Goal: Task Accomplishment & Management: Use online tool/utility

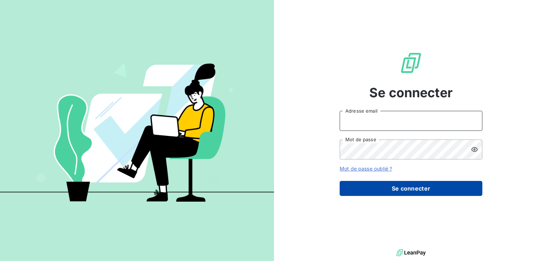
type input "[EMAIL_ADDRESS][DOMAIN_NAME]"
click at [405, 183] on button "Se connecter" at bounding box center [411, 188] width 143 height 15
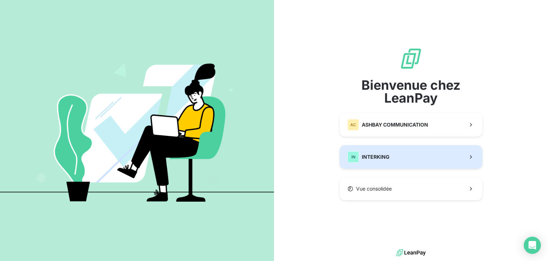
click at [401, 168] on button "IN INTERKING" at bounding box center [411, 157] width 143 height 24
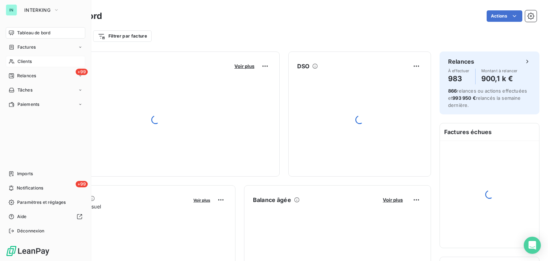
click at [8, 60] on div "Clients" at bounding box center [46, 61] width 80 height 11
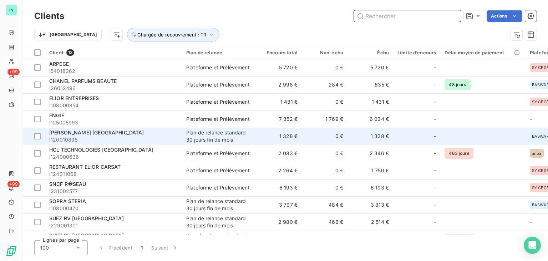
scroll to position [33, 0]
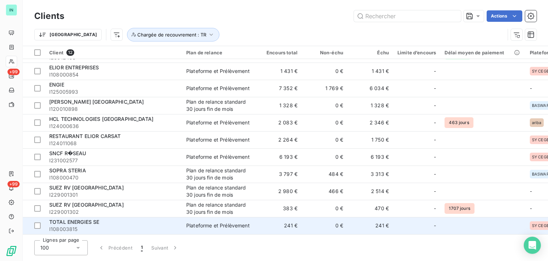
click at [218, 226] on td "Plateforme et Prélèvement" at bounding box center [219, 225] width 74 height 17
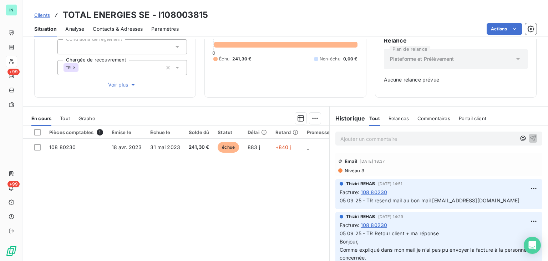
scroll to position [71, 0]
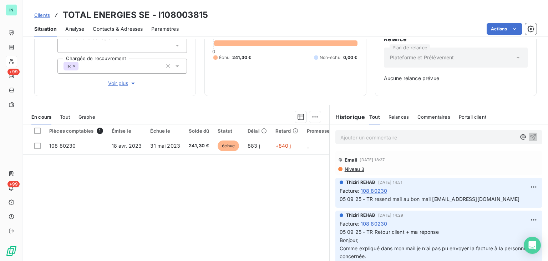
click at [375, 137] on p "Ajouter un commentaire ﻿" at bounding box center [428, 137] width 176 height 9
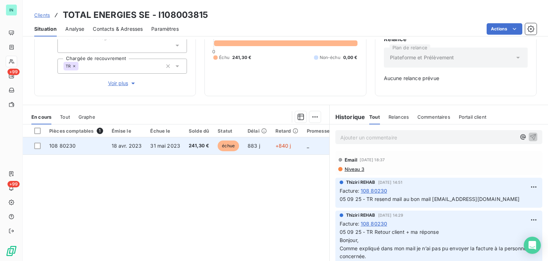
click at [50, 146] on span "108 80230" at bounding box center [62, 145] width 26 height 6
click at [62, 147] on span "108 80230" at bounding box center [62, 145] width 26 height 6
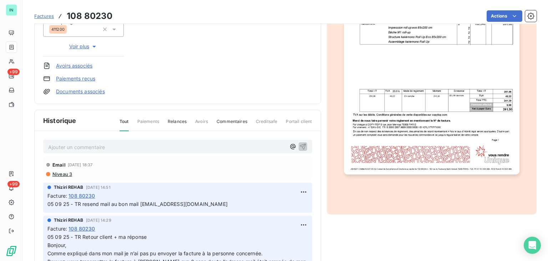
scroll to position [143, 0]
click at [68, 144] on p "Ajouter un commentaire ﻿" at bounding box center [167, 146] width 238 height 9
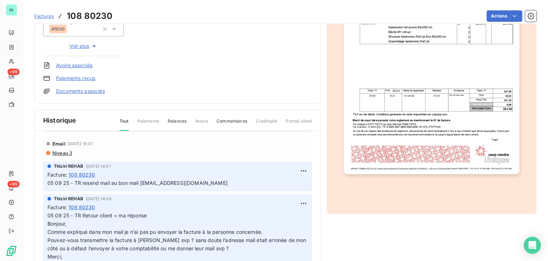
drag, startPoint x: 254, startPoint y: 180, endPoint x: 142, endPoint y: 181, distance: 112.8
click at [142, 181] on p "05 09 25 - TR resend mail au bon mail [EMAIL_ADDRESS][DOMAIN_NAME]" at bounding box center [177, 183] width 261 height 8
copy span "[EMAIL_ADDRESS][DOMAIN_NAME]"
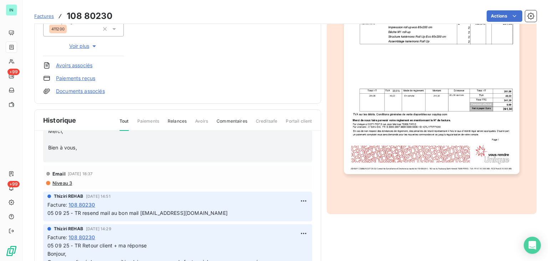
scroll to position [0, 0]
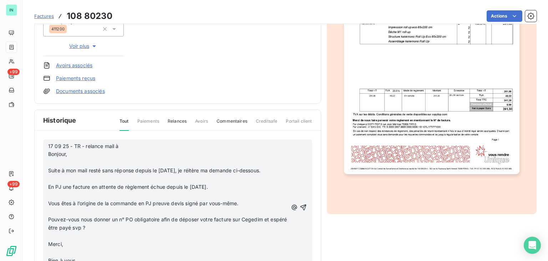
click at [136, 146] on p "17 09 25 - TR - relance mail à Bonjour," at bounding box center [168, 150] width 240 height 16
click at [59, 161] on p "﻿" at bounding box center [168, 162] width 240 height 8
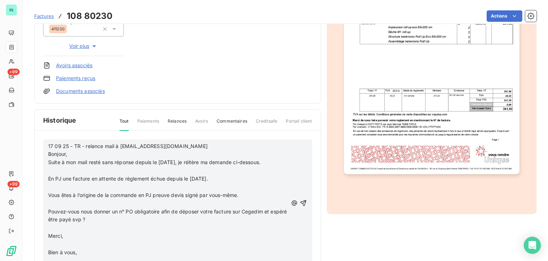
scroll to position [135, 0]
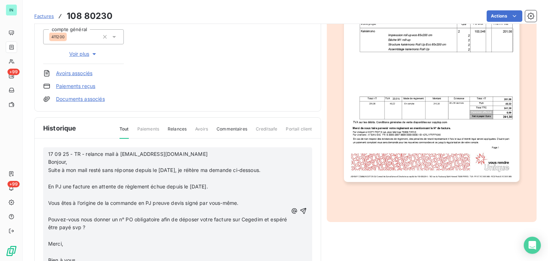
click at [52, 176] on p "﻿" at bounding box center [168, 178] width 240 height 8
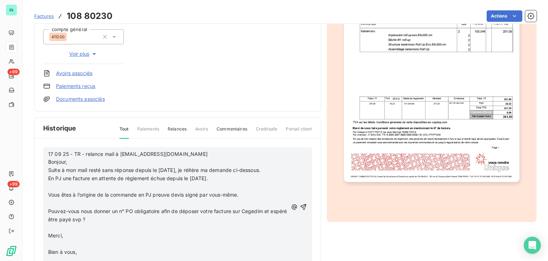
click at [52, 185] on p "﻿" at bounding box center [168, 186] width 240 height 8
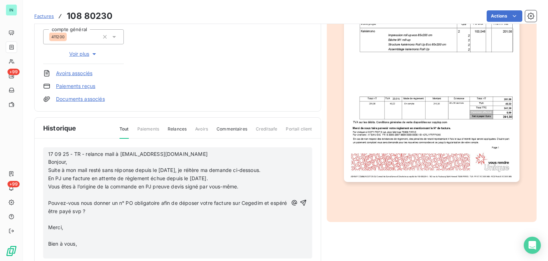
click at [50, 193] on p "﻿" at bounding box center [168, 195] width 240 height 8
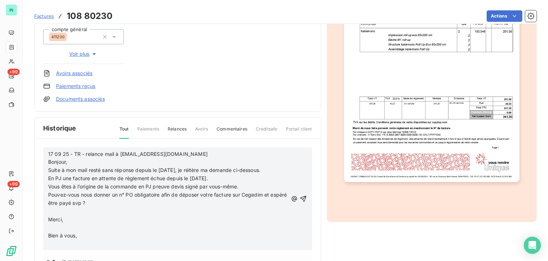
click at [50, 207] on p "﻿" at bounding box center [168, 211] width 240 height 8
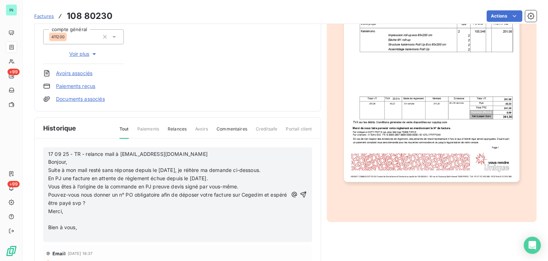
click at [50, 216] on p "﻿" at bounding box center [168, 219] width 240 height 8
click at [50, 225] on p "﻿" at bounding box center [168, 227] width 240 height 8
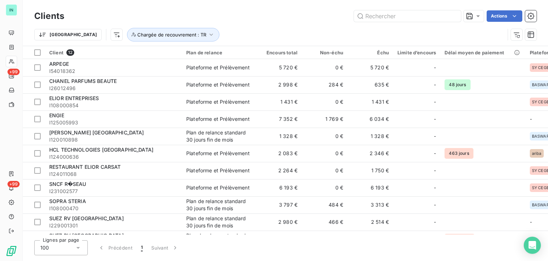
scroll to position [33, 0]
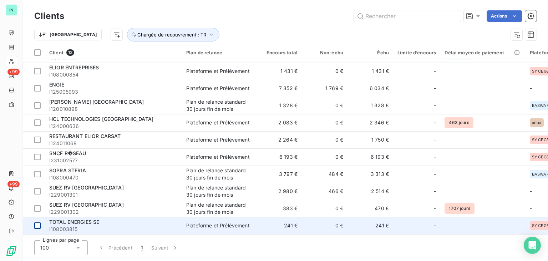
click at [36, 223] on div at bounding box center [37, 225] width 6 height 6
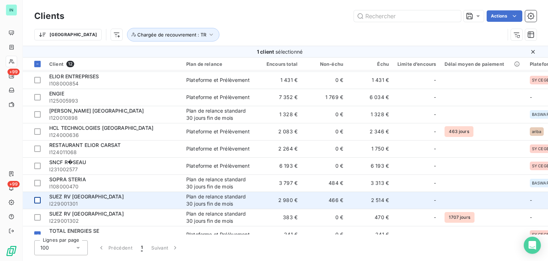
click at [38, 200] on div at bounding box center [37, 200] width 6 height 6
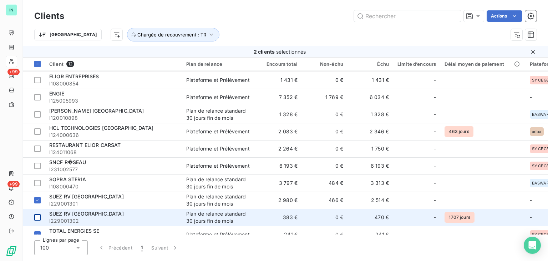
click at [37, 215] on div at bounding box center [37, 217] width 6 height 6
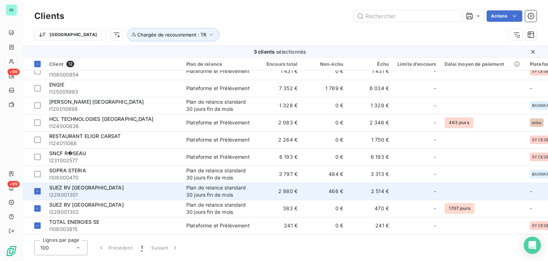
scroll to position [0, 0]
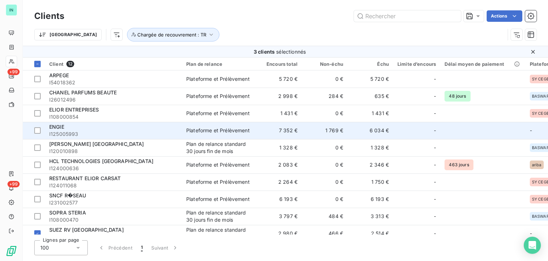
click at [97, 130] on span "I125005993" at bounding box center [113, 133] width 128 height 7
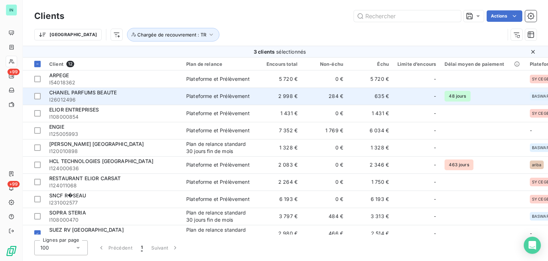
click at [127, 94] on div "CHANEL PARFUMS BEAUTE" at bounding box center [113, 92] width 128 height 7
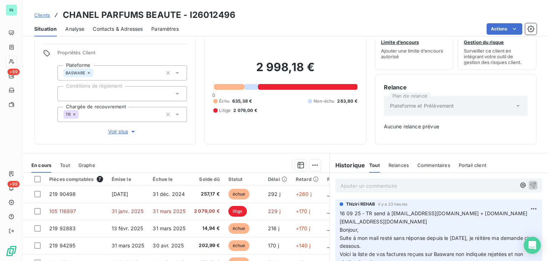
scroll to position [36, 0]
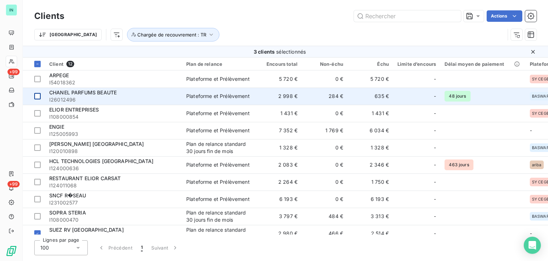
click at [38, 95] on div at bounding box center [37, 96] width 6 height 6
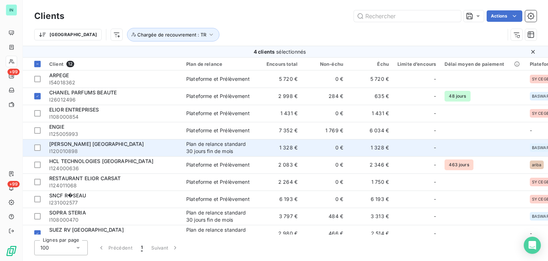
scroll to position [45, 0]
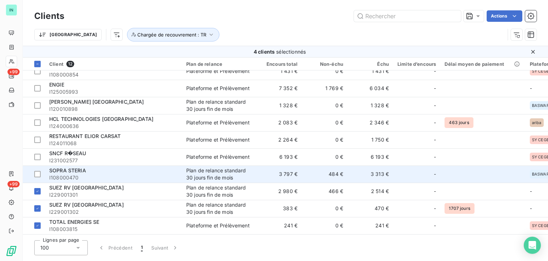
click at [96, 174] on span "I108000470" at bounding box center [113, 177] width 128 height 7
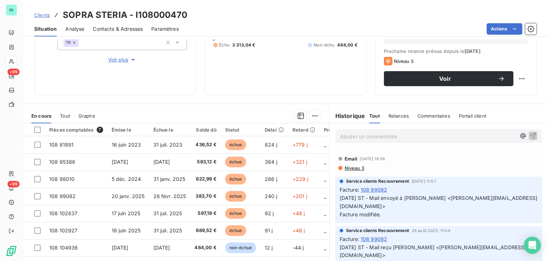
scroll to position [116, 0]
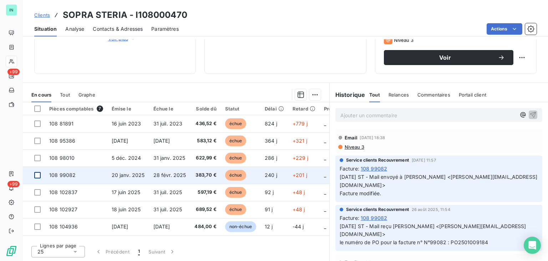
click at [36, 176] on div at bounding box center [37, 175] width 6 height 6
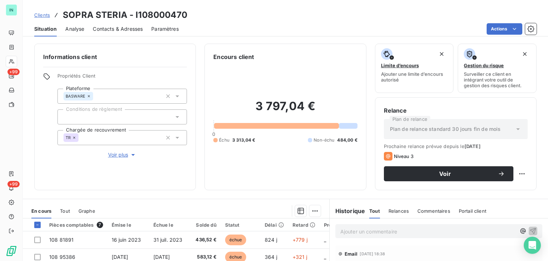
scroll to position [0, 0]
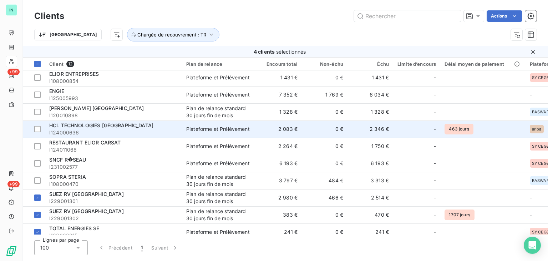
scroll to position [45, 0]
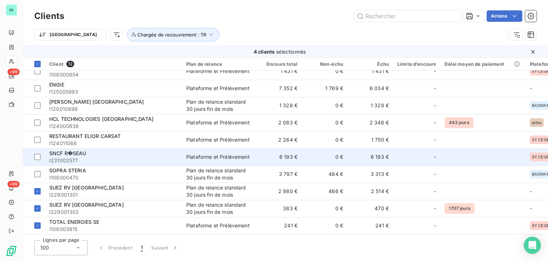
click at [79, 159] on span "I231002577" at bounding box center [113, 160] width 128 height 7
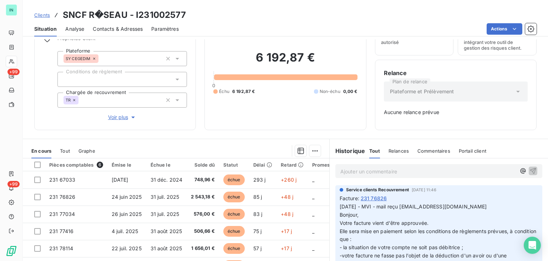
scroll to position [94, 0]
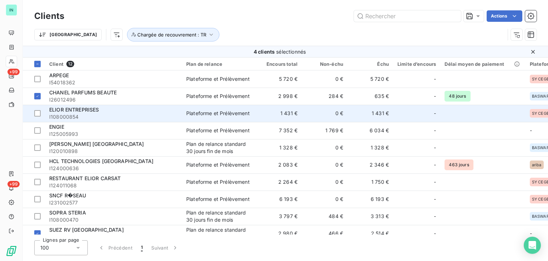
click at [105, 114] on span "I108000854" at bounding box center [113, 116] width 128 height 7
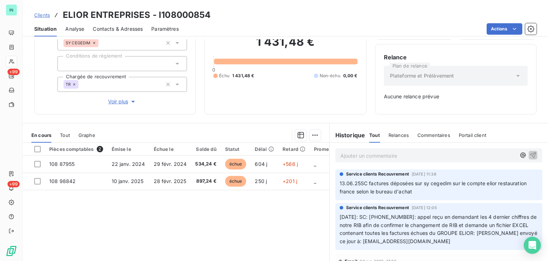
scroll to position [71, 0]
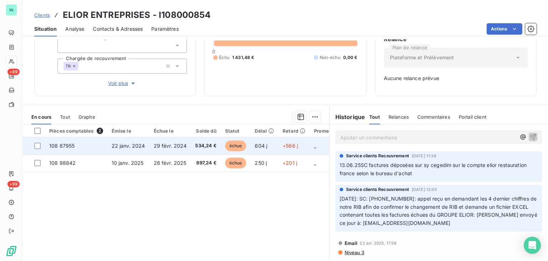
click at [61, 145] on span "108 87955" at bounding box center [61, 145] width 25 height 6
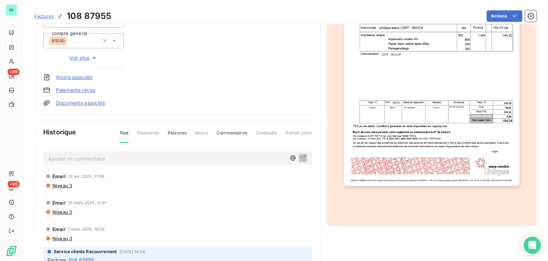
scroll to position [143, 0]
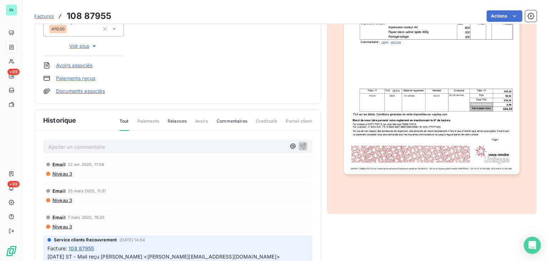
click at [75, 146] on p "Ajouter un commentaire ﻿" at bounding box center [167, 146] width 238 height 9
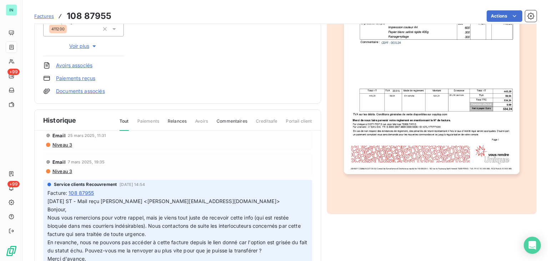
scroll to position [0, 0]
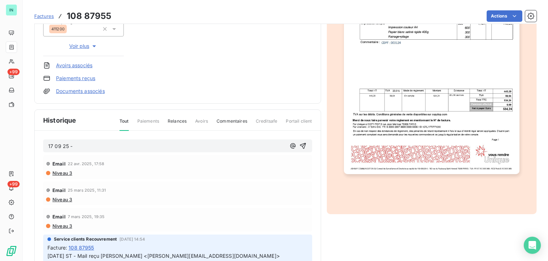
click at [100, 144] on p "17 09 25 -" at bounding box center [167, 146] width 238 height 8
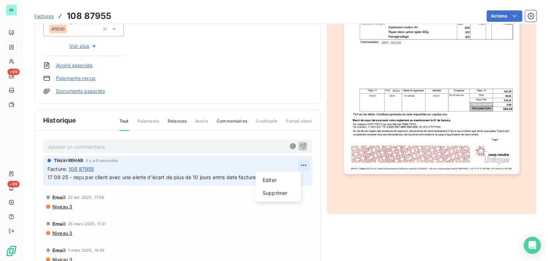
click at [299, 166] on html "IN +99 +99 Factures 108 87955 Actions ELIOR ENTREPRISES I108000854 Montant init…" at bounding box center [274, 130] width 548 height 261
click at [263, 180] on div "Editer" at bounding box center [278, 179] width 40 height 11
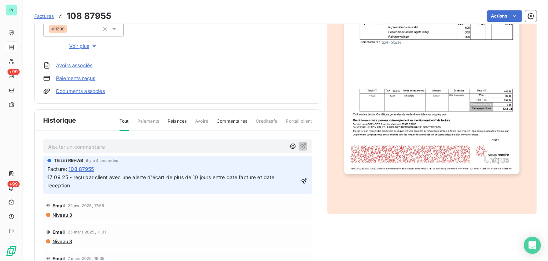
click at [109, 175] on span "17 09 25 - reçu par client avec une alerte d'écart de plus de 10 jours entre da…" at bounding box center [161, 181] width 229 height 14
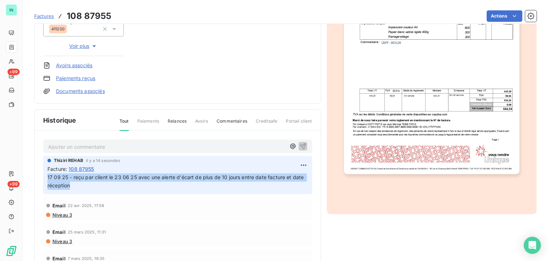
drag, startPoint x: 83, startPoint y: 186, endPoint x: 44, endPoint y: 177, distance: 39.6
click at [44, 177] on div "[PERSON_NAME] REHAB il y a 14 secondes Facture : 108 87955 17 09 25 - reçu par …" at bounding box center [177, 175] width 269 height 38
copy span "17 09 25 - reçu par client le 23 06 25 avec une alerte d'écart de plus de 10 jo…"
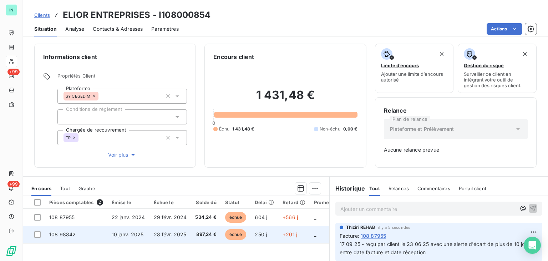
click at [63, 234] on span "108 98842" at bounding box center [62, 234] width 26 height 6
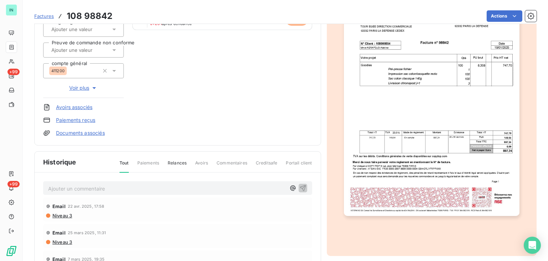
scroll to position [107, 0]
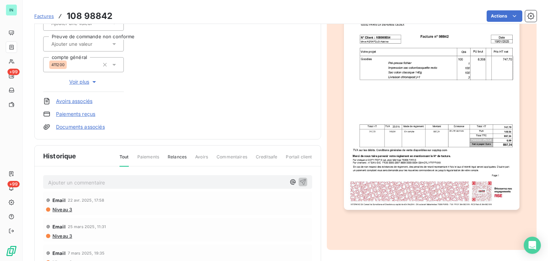
click at [76, 178] on p "Ajouter un commentaire ﻿" at bounding box center [167, 182] width 238 height 9
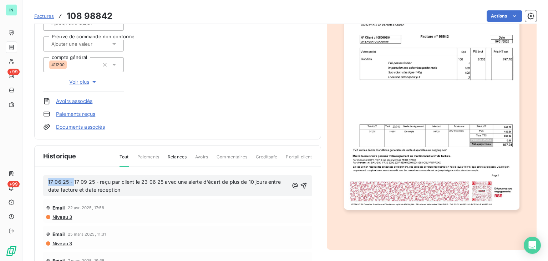
drag, startPoint x: 74, startPoint y: 181, endPoint x: -40, endPoint y: 178, distance: 113.2
click at [0, 178] on html "IN +99 +99 Factures 108 98842 Actions ELIOR ENTREPRISES I108000854 Montant init…" at bounding box center [274, 130] width 548 height 261
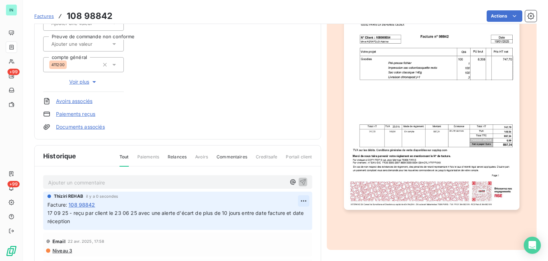
click at [294, 199] on html "IN +99 +99 Factures 108 98842 Actions ELIOR ENTREPRISES I108000854 Montant init…" at bounding box center [274, 130] width 548 height 261
click at [270, 216] on div "Editer" at bounding box center [278, 215] width 40 height 11
click at [74, 210] on span "17 09 25 - reçu par client le 23 06 25 avec une alerte d'écart de plus de 10 jo…" at bounding box center [170, 216] width 246 height 14
click at [150, 212] on span "17 09 25 - TR - reçu par client le 23 06 25 avec une alerte d'écart de plus de …" at bounding box center [172, 216] width 251 height 14
drag, startPoint x: 210, startPoint y: 213, endPoint x: 151, endPoint y: 211, distance: 59.7
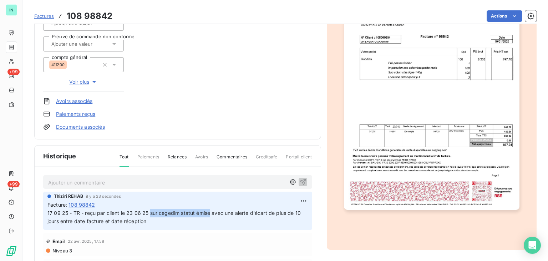
click at [151, 211] on span "17 09 25 - TR - reçu par client le 23 06 25 sur cegedim statut émise avec une a…" at bounding box center [174, 216] width 255 height 14
copy span "sur cegedim statut émise"
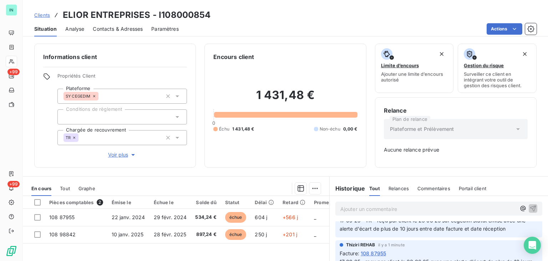
scroll to position [36, 0]
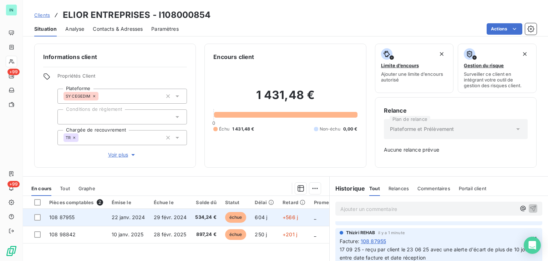
click at [74, 218] on span "108 87955" at bounding box center [61, 217] width 25 height 6
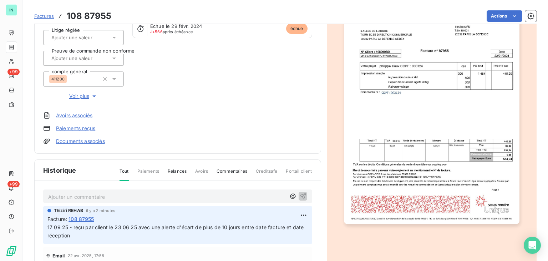
scroll to position [107, 0]
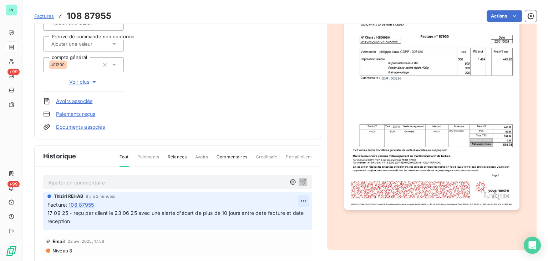
click at [296, 200] on html "IN +99 +99 Factures 108 87955 Actions ELIOR ENTREPRISES I108000854 Montant init…" at bounding box center [274, 130] width 548 height 261
click at [272, 211] on div "Editer" at bounding box center [278, 215] width 40 height 11
click at [138, 211] on span "17 09 25 - reçu par client le 23 06 25 avec une alerte d'écart de plus de 10 jo…" at bounding box center [170, 216] width 246 height 14
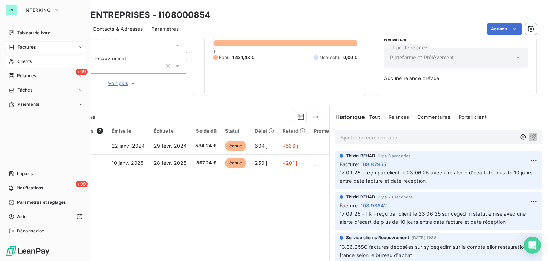
click at [13, 50] on icon at bounding box center [12, 47] width 6 height 6
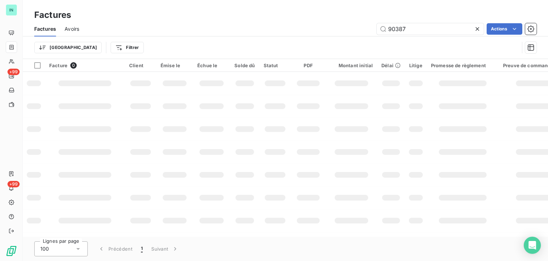
drag, startPoint x: 411, startPoint y: 29, endPoint x: 352, endPoint y: 30, distance: 59.6
click at [352, 30] on div "90387 Actions" at bounding box center [312, 28] width 449 height 11
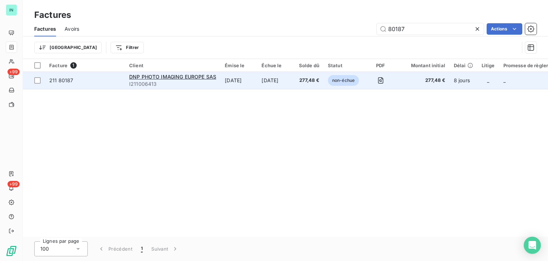
type input "80187"
click at [67, 80] on span "211 80187" at bounding box center [61, 80] width 24 height 6
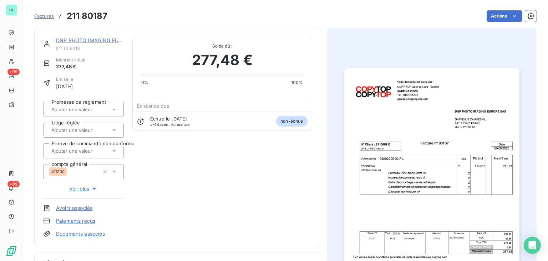
click at [106, 112] on div at bounding box center [79, 109] width 61 height 9
click at [85, 127] on div "Oui" at bounding box center [87, 127] width 61 height 11
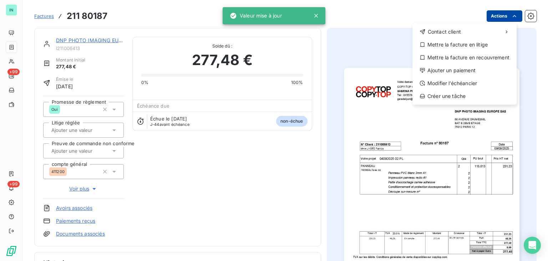
click at [497, 16] on html "IN +99 +99 Factures [PHONE_NUMBER] Actions Contact client Mettre la facture en …" at bounding box center [274, 130] width 548 height 261
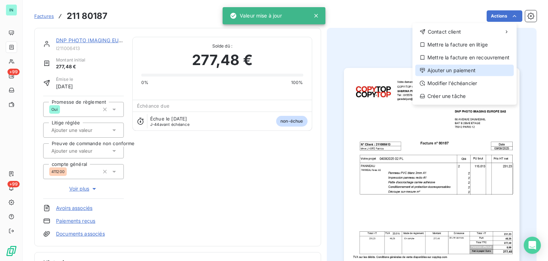
click at [463, 69] on div "Ajouter un paiement" at bounding box center [464, 70] width 99 height 11
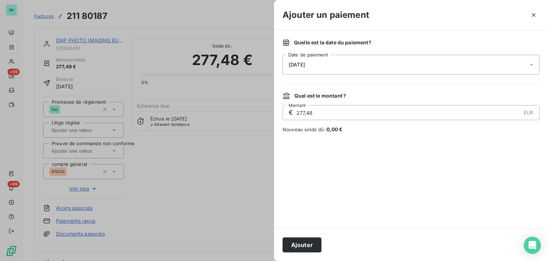
click at [530, 63] on icon at bounding box center [531, 64] width 7 height 7
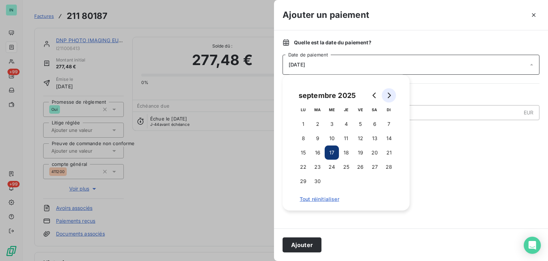
click at [393, 95] on button "Go to next month" at bounding box center [389, 95] width 14 height 14
click at [306, 134] on button "6" at bounding box center [303, 138] width 14 height 14
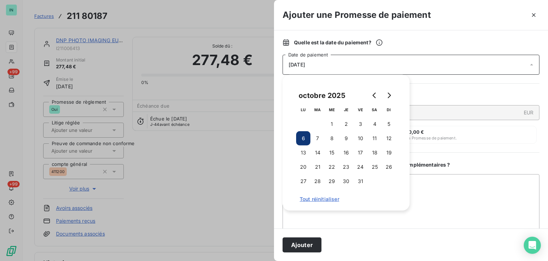
click at [430, 76] on div "Quelle est la date du paiement ? [DATE] Date de paiement Quel est le montant ? …" at bounding box center [411, 129] width 274 height 198
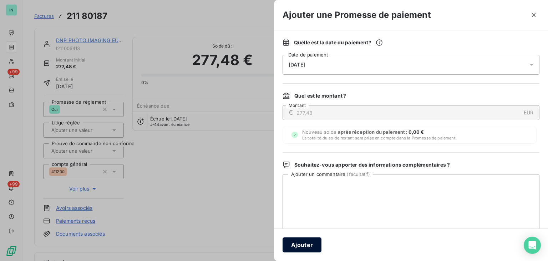
click at [299, 246] on button "Ajouter" at bounding box center [302, 244] width 39 height 15
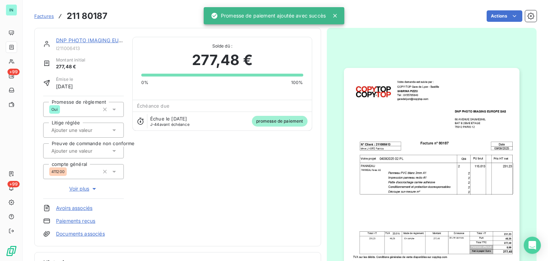
click at [337, 16] on icon at bounding box center [335, 15] width 7 height 7
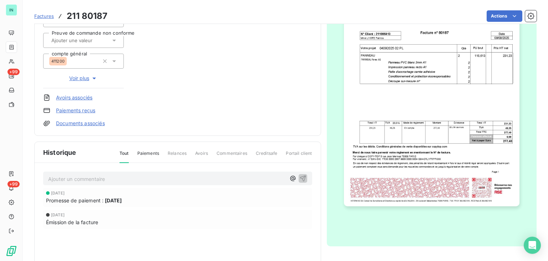
scroll to position [168, 0]
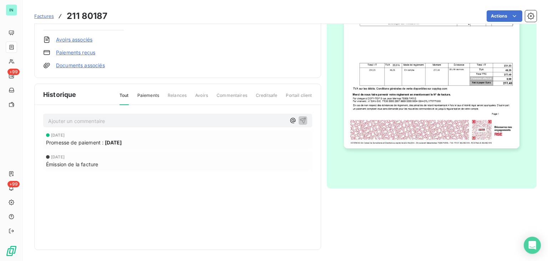
click at [97, 120] on p "Ajouter un commentaire ﻿" at bounding box center [167, 120] width 238 height 9
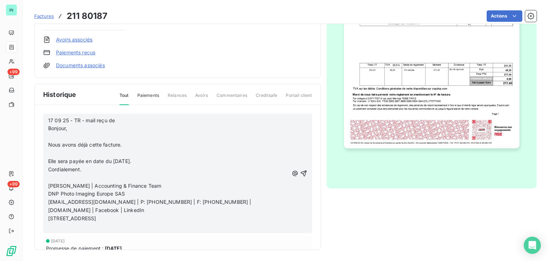
click at [51, 133] on p "﻿" at bounding box center [168, 136] width 241 height 8
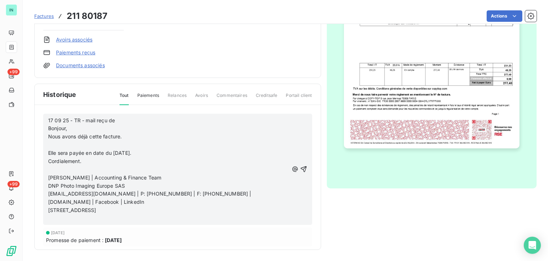
click at [50, 142] on p "﻿" at bounding box center [168, 145] width 241 height 8
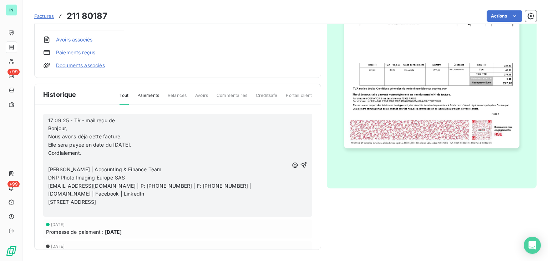
click at [49, 157] on p "﻿" at bounding box center [168, 161] width 241 height 8
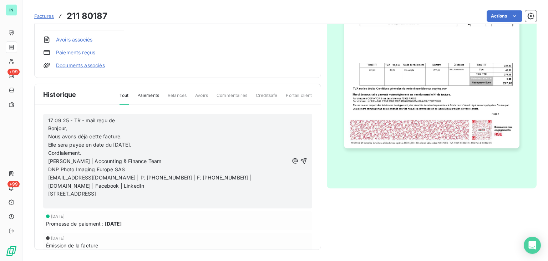
click at [49, 203] on p "﻿" at bounding box center [168, 202] width 241 height 8
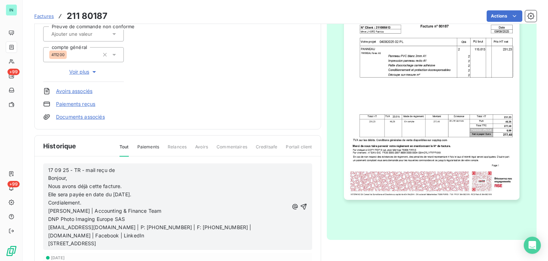
scroll to position [133, 0]
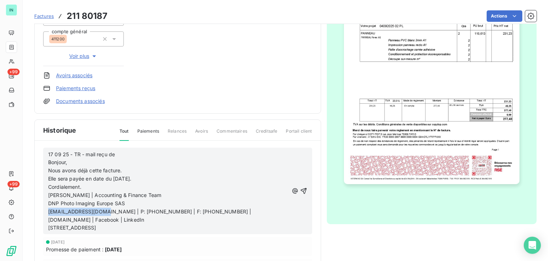
drag, startPoint x: 106, startPoint y: 209, endPoint x: 45, endPoint y: 209, distance: 61.0
click at [45, 209] on div "17 09 25 - TR - mail reçu de Bonjour, Nous avons déjà cette facture. Elle sera …" at bounding box center [177, 190] width 269 height 87
copy span "[EMAIL_ADDRESS][DOMAIN_NAME]"
click at [135, 156] on p "17 09 25 - TR - mail reçu de Bonjour," at bounding box center [168, 158] width 241 height 16
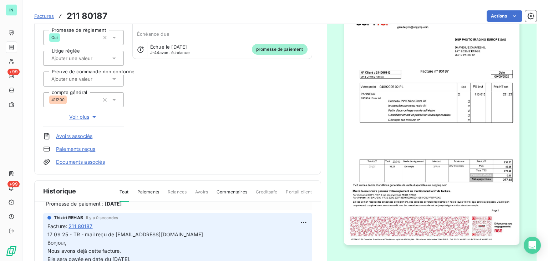
scroll to position [0, 0]
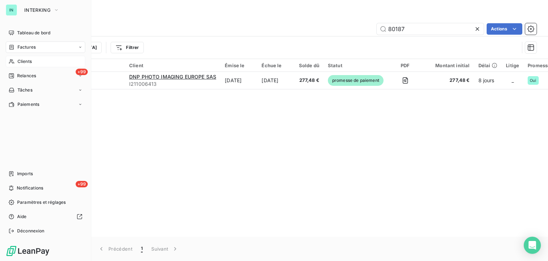
click at [14, 62] on icon at bounding box center [11, 61] width 5 height 5
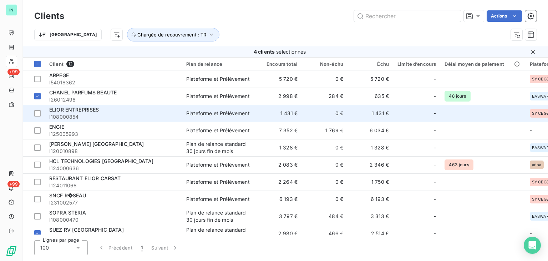
click at [74, 114] on span "I108000854" at bounding box center [113, 116] width 128 height 7
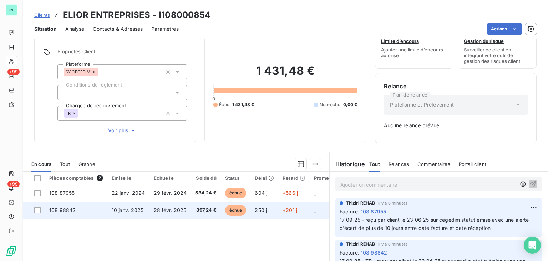
scroll to position [36, 0]
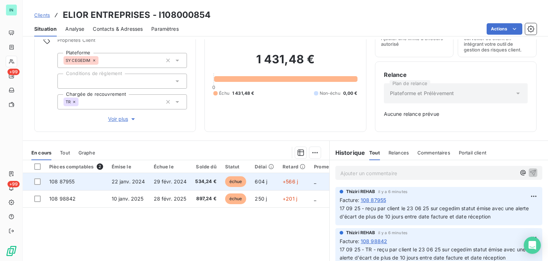
click at [60, 185] on td "108 87955" at bounding box center [76, 181] width 62 height 17
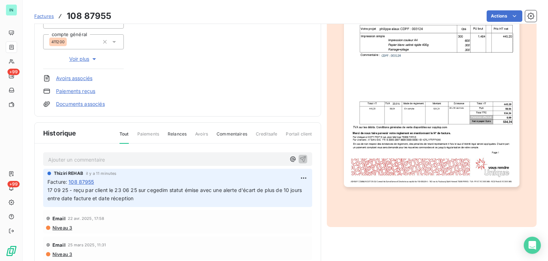
scroll to position [145, 0]
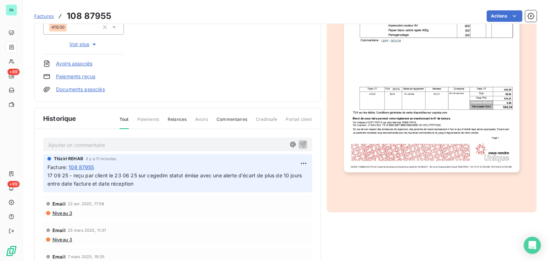
click at [81, 144] on p "Ajouter un commentaire ﻿" at bounding box center [167, 144] width 238 height 9
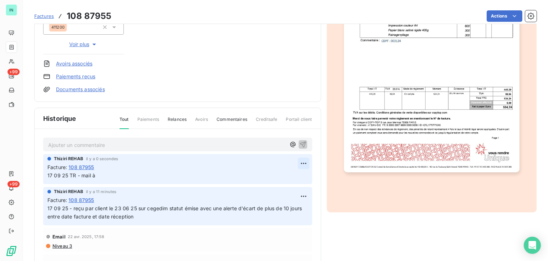
click at [293, 161] on html "IN +99 +99 Factures 108 87955 Actions ELIOR ENTREPRISES I108000854 Montant init…" at bounding box center [274, 130] width 548 height 261
click at [276, 174] on div "Editer" at bounding box center [278, 177] width 40 height 11
click at [113, 175] on p "17 09 25 TR - mail à" at bounding box center [172, 175] width 251 height 8
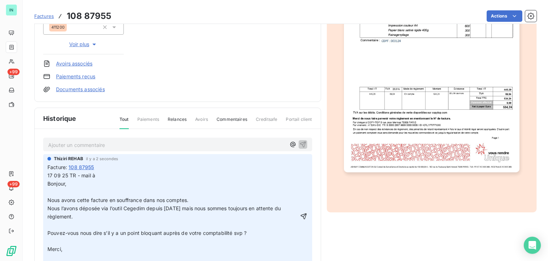
click at [71, 196] on p "Nous avons cette facture en souffrance dans nos comptes." at bounding box center [172, 200] width 251 height 8
click at [59, 191] on p "﻿" at bounding box center [172, 192] width 251 height 8
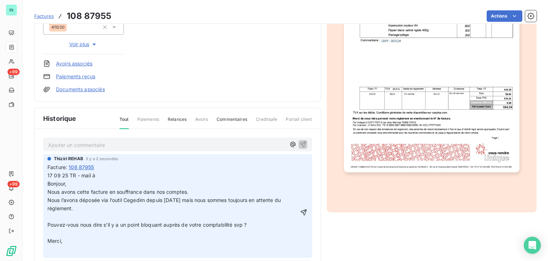
click at [50, 216] on p "﻿" at bounding box center [172, 216] width 251 height 8
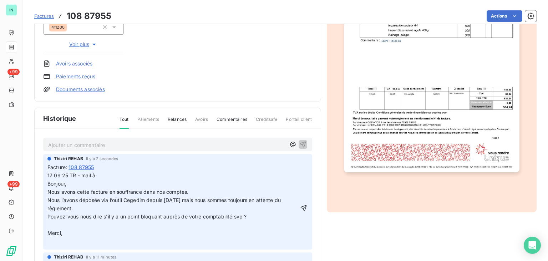
click at [50, 221] on p "﻿" at bounding box center [172, 225] width 251 height 8
click at [47, 231] on div "[PERSON_NAME] REHAB il y a 2 secondes Facture : 108 87955 17 09 25 TR - mail à …" at bounding box center [177, 197] width 269 height 87
click at [49, 230] on p "﻿" at bounding box center [172, 233] width 251 height 8
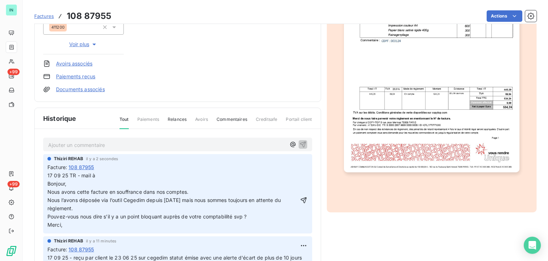
click at [110, 192] on span "Nous avons cette facture en souffrance dans nos comptes." at bounding box center [117, 191] width 141 height 6
drag, startPoint x: 137, startPoint y: 195, endPoint x: 116, endPoint y: 190, distance: 21.8
click at [137, 194] on p "Nous avons cette facture 87955 en souffrance dans nos comptes." at bounding box center [172, 192] width 251 height 8
click at [107, 189] on span "Nous avons cette facture 87955 en souffrance dans nos comptes." at bounding box center [126, 191] width 158 height 6
click at [301, 199] on icon "button" at bounding box center [304, 200] width 6 height 6
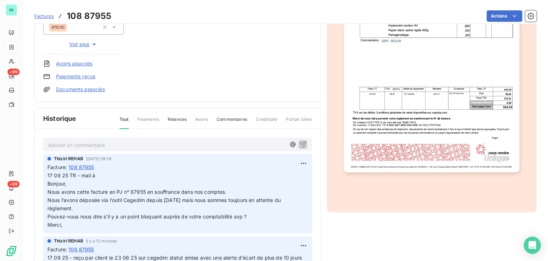
click at [100, 172] on p "17 09 25 TR - mail à Bonjour," at bounding box center [177, 179] width 261 height 16
click at [299, 162] on html "IN +99 +99 Factures 108 87955 Actions ELIOR ENTREPRISES I108000854 Montant init…" at bounding box center [274, 130] width 548 height 261
click at [268, 175] on div "Editer" at bounding box center [278, 177] width 40 height 11
click at [103, 172] on p "17 09 25 TR - mail à Bonjour," at bounding box center [172, 179] width 251 height 16
click at [300, 200] on icon "button" at bounding box center [303, 199] width 7 height 7
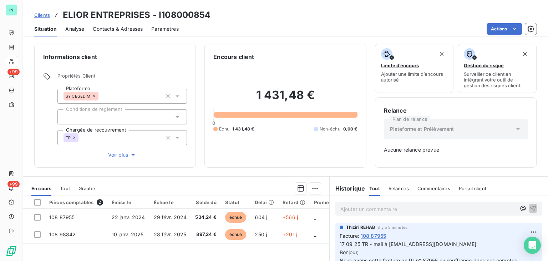
scroll to position [36, 0]
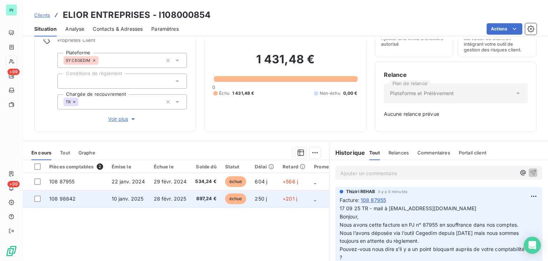
click at [79, 197] on td "108 98842" at bounding box center [76, 198] width 62 height 17
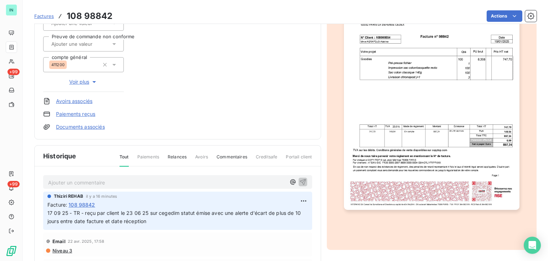
scroll to position [143, 0]
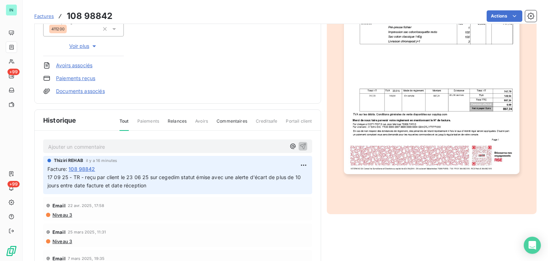
click at [95, 147] on p "Ajouter un commentaire ﻿" at bounding box center [167, 146] width 238 height 9
drag, startPoint x: 111, startPoint y: 147, endPoint x: 167, endPoint y: 146, distance: 56.4
click at [111, 147] on p "17 09 25 - TR -" at bounding box center [167, 146] width 238 height 8
click at [93, 145] on p "17 09 25 - TR -" at bounding box center [167, 146] width 238 height 8
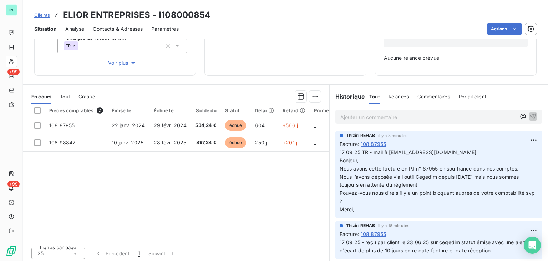
scroll to position [94, 0]
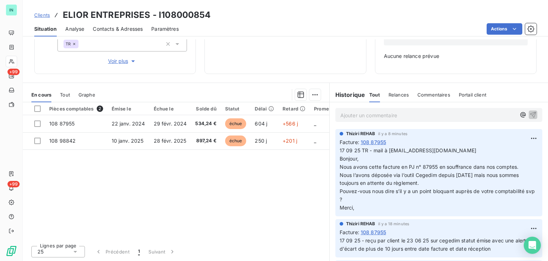
drag, startPoint x: 337, startPoint y: 156, endPoint x: 377, endPoint y: 205, distance: 63.4
click at [377, 205] on p "17 09 25 TR - mail à [EMAIL_ADDRESS][DOMAIN_NAME] Bonjour, Nous avons cette fac…" at bounding box center [439, 178] width 198 height 65
copy p "Bonjour, Nous avons cette facture en PJ n° 87955 en souffrance dans nos comptes…"
click at [274, 193] on div "Pièces comptables 2 Émise le Échue le Solde dû Statut Délai Retard Promesse de …" at bounding box center [176, 170] width 307 height 137
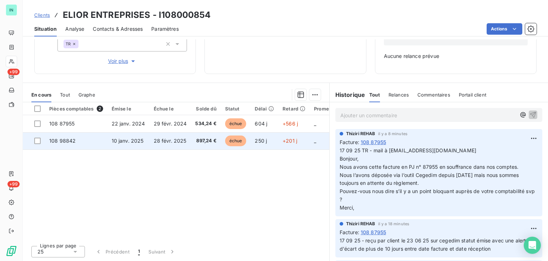
click at [64, 143] on td "108 98842" at bounding box center [76, 140] width 62 height 17
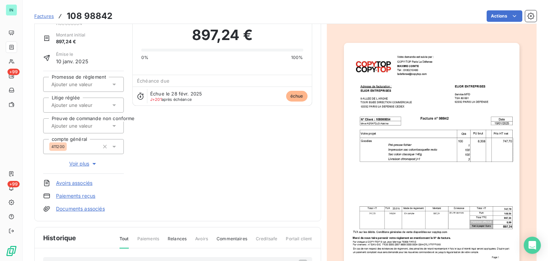
scroll to position [108, 0]
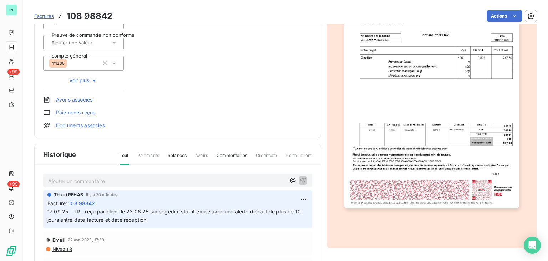
click at [84, 176] on p "Ajouter un commentaire ﻿" at bounding box center [167, 180] width 238 height 9
click at [106, 181] on p "Ajouter un commentaire ﻿" at bounding box center [167, 180] width 238 height 9
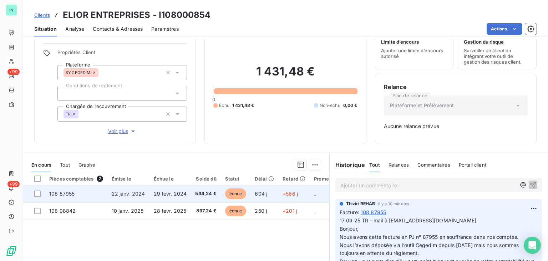
scroll to position [36, 0]
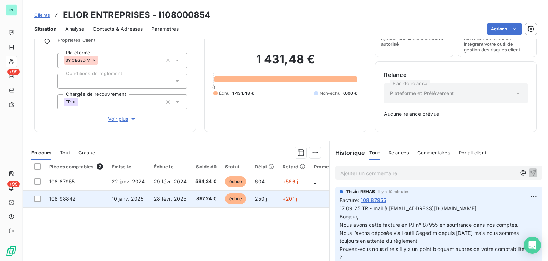
click at [46, 195] on td "108 98842" at bounding box center [76, 198] width 62 height 17
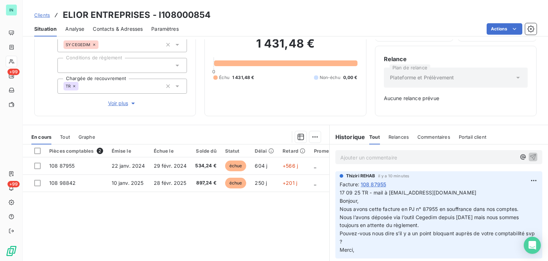
scroll to position [94, 0]
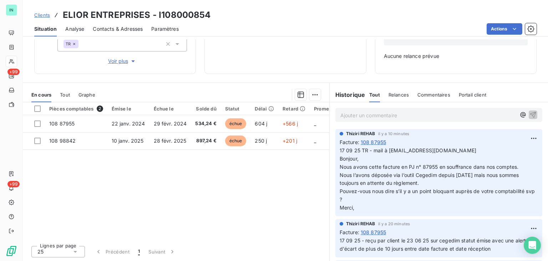
click at [335, 150] on div "Thiziri REHAB il y a 10 minutes Facture : 108 87955 17 09 25 TR - mail à [EMAIL…" at bounding box center [438, 172] width 207 height 87
drag, startPoint x: 337, startPoint y: 150, endPoint x: 396, endPoint y: 208, distance: 83.0
click at [396, 208] on p "17 09 25 TR - mail à [EMAIL_ADDRESS][DOMAIN_NAME] Bonjour, Nous avons cette fac…" at bounding box center [439, 178] width 198 height 65
copy p "17 09 25 TR - mail à [EMAIL_ADDRESS][DOMAIN_NAME] Bonjour, Nous avons cette fac…"
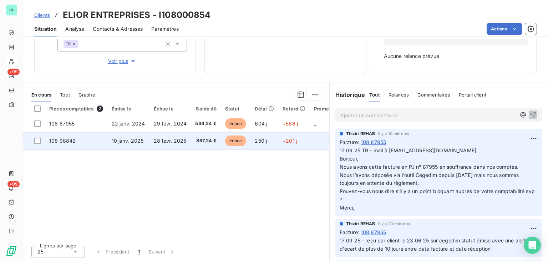
click at [66, 138] on span "108 98842" at bounding box center [62, 140] width 26 height 6
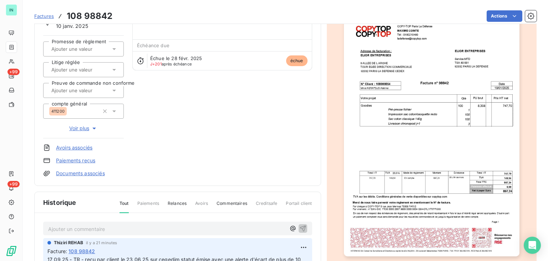
scroll to position [107, 0]
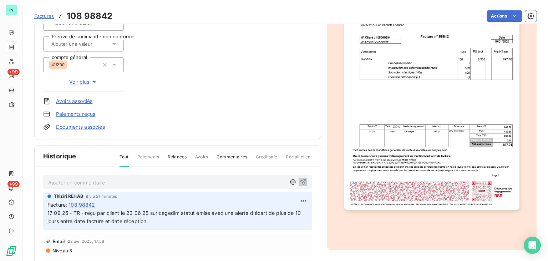
click at [69, 181] on p "Ajouter un commentaire ﻿" at bounding box center [167, 182] width 238 height 9
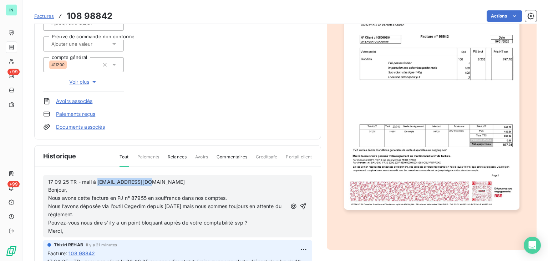
drag, startPoint x: 146, startPoint y: 181, endPoint x: 97, endPoint y: 180, distance: 48.9
click at [97, 180] on p "17 09 25 TR - mail à [EMAIL_ADDRESS][DOMAIN_NAME]" at bounding box center [167, 182] width 239 height 8
click at [115, 182] on p "17 09 25 TR - mail à" at bounding box center [167, 182] width 239 height 8
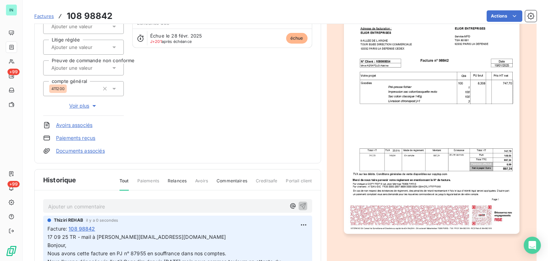
scroll to position [71, 0]
